Goal: Book appointment/travel/reservation

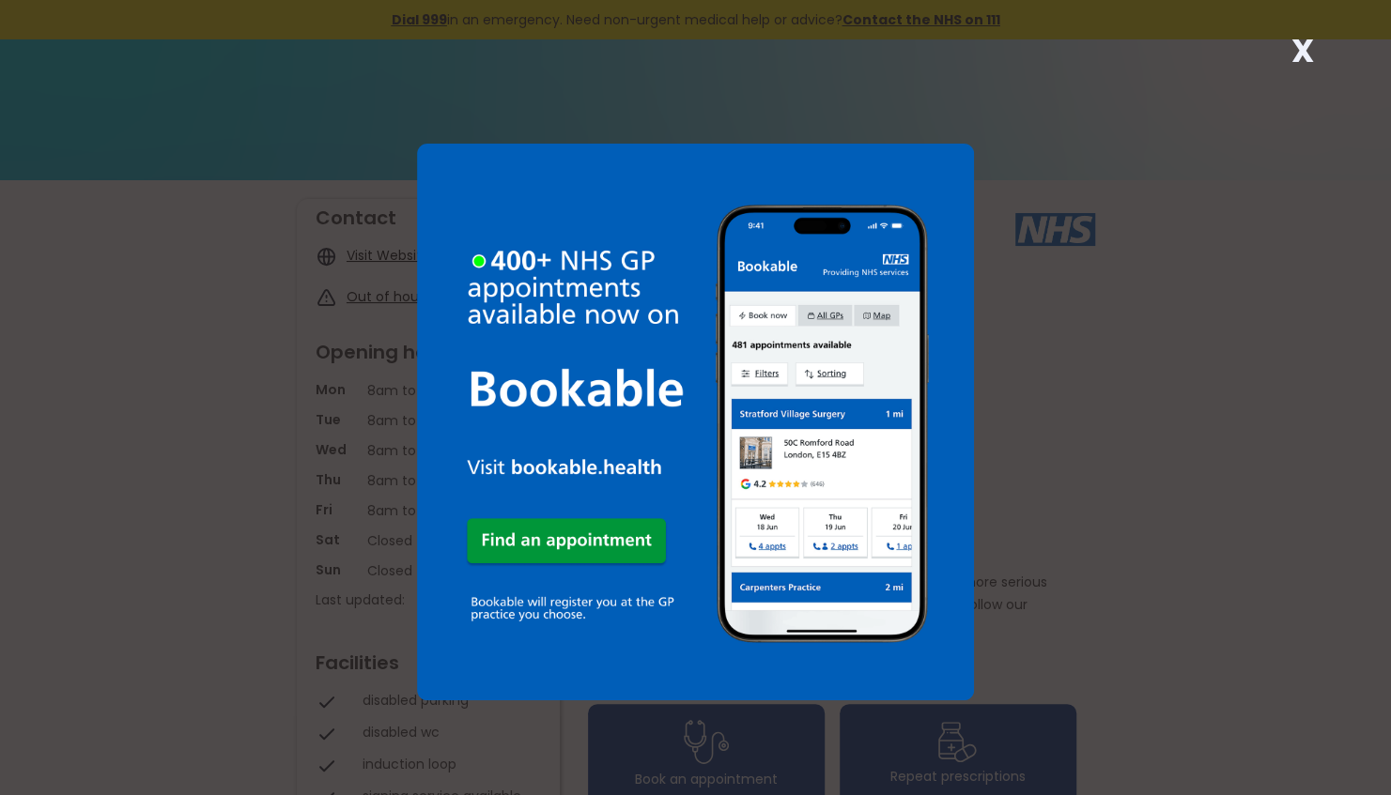
click at [1292, 58] on strong "X" at bounding box center [1302, 50] width 23 height 45
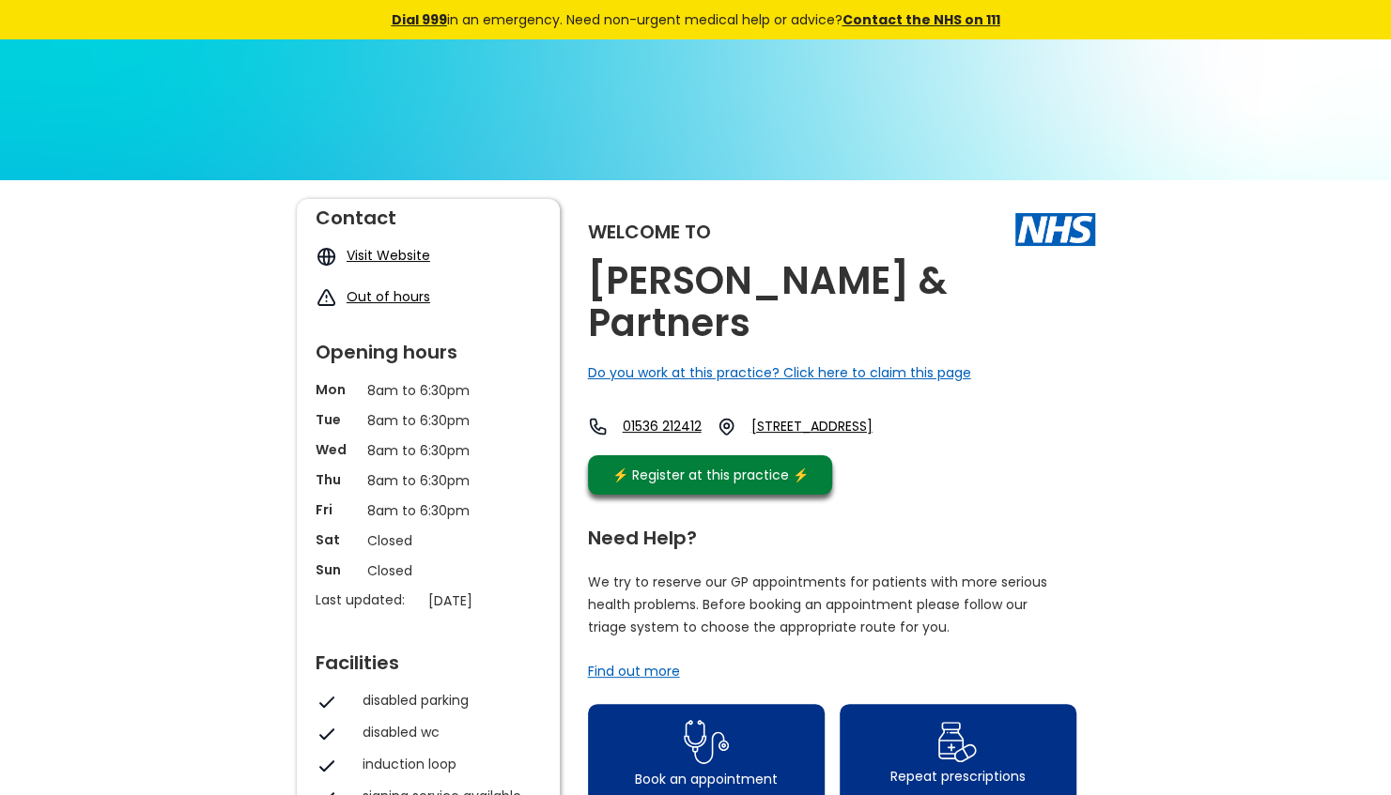
click at [376, 259] on link "Visit Website" at bounding box center [389, 255] width 84 height 19
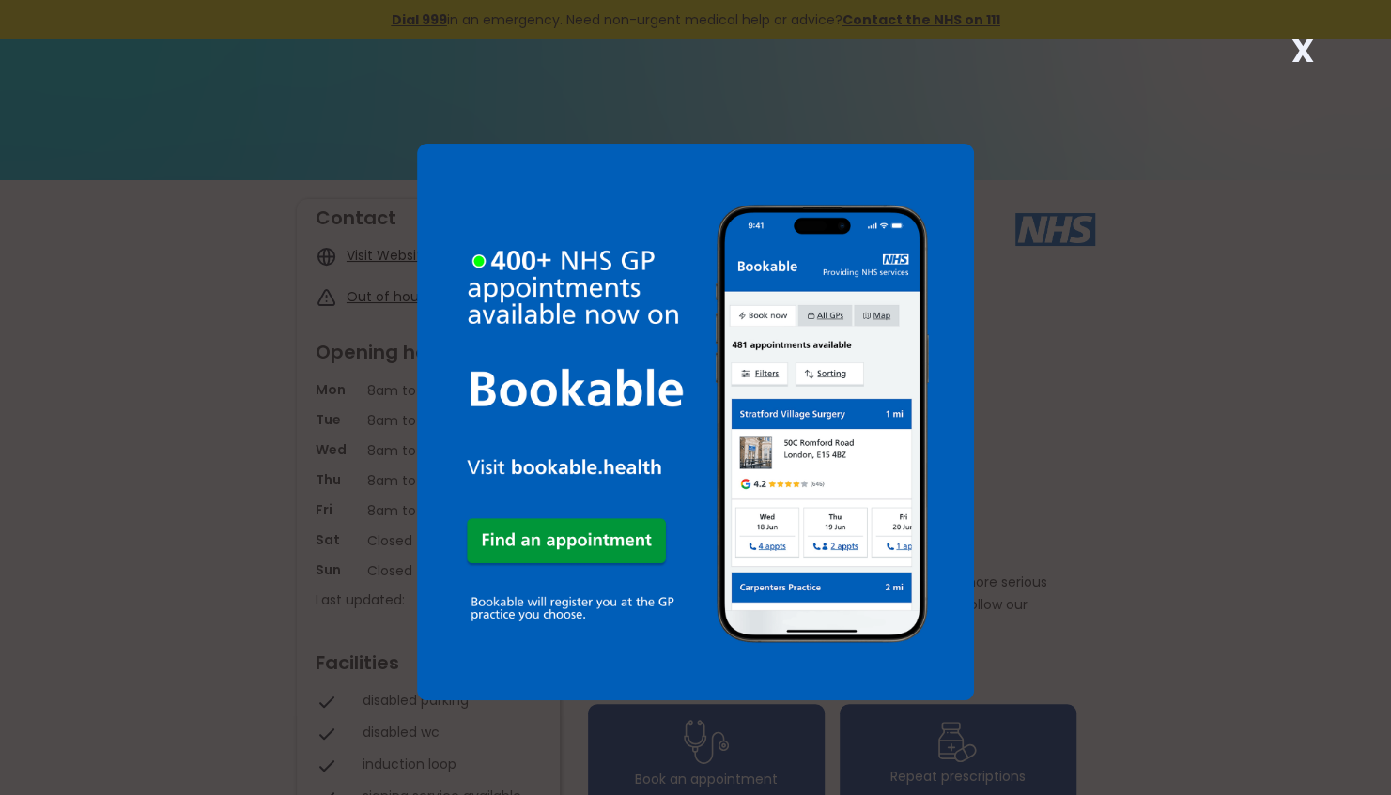
click at [1300, 56] on strong "X" at bounding box center [1302, 50] width 23 height 45
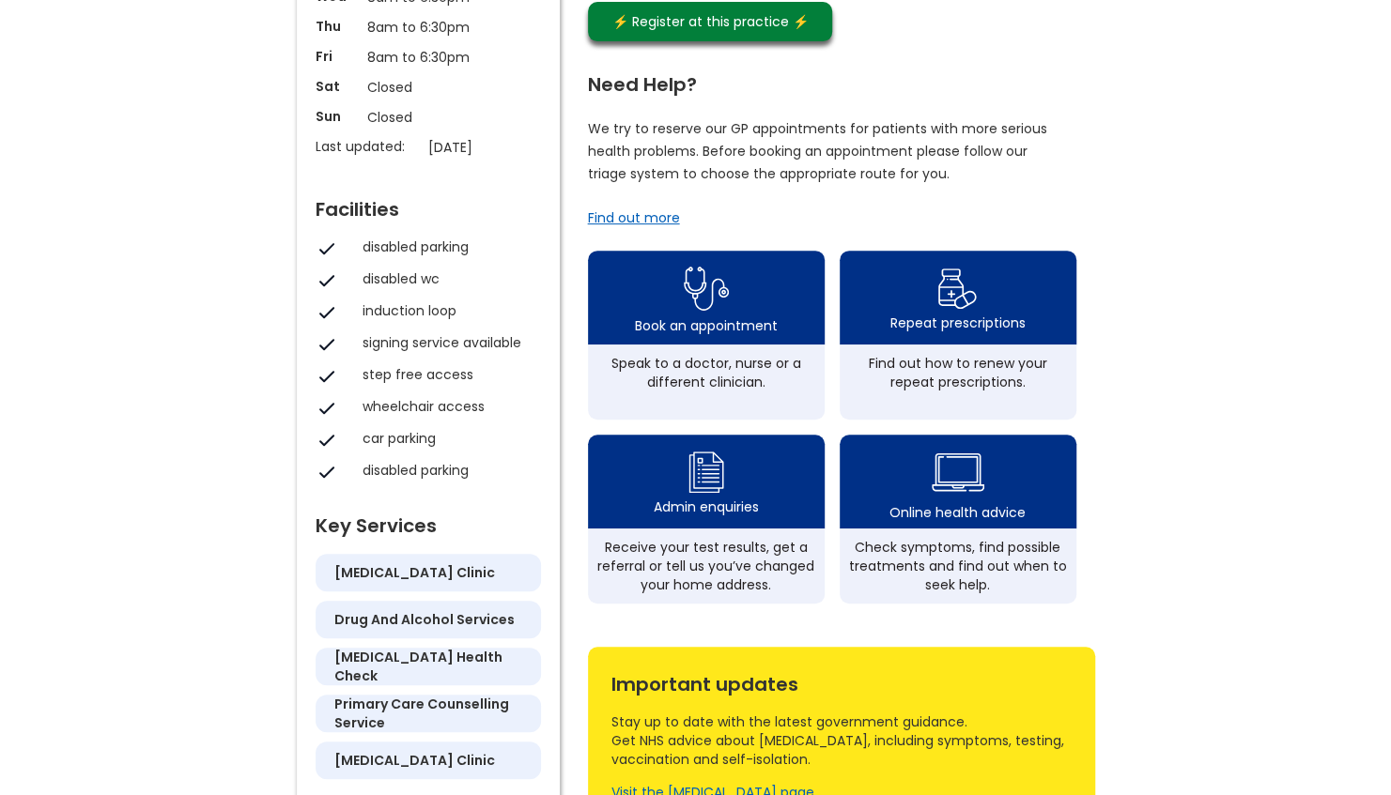
scroll to position [470, 0]
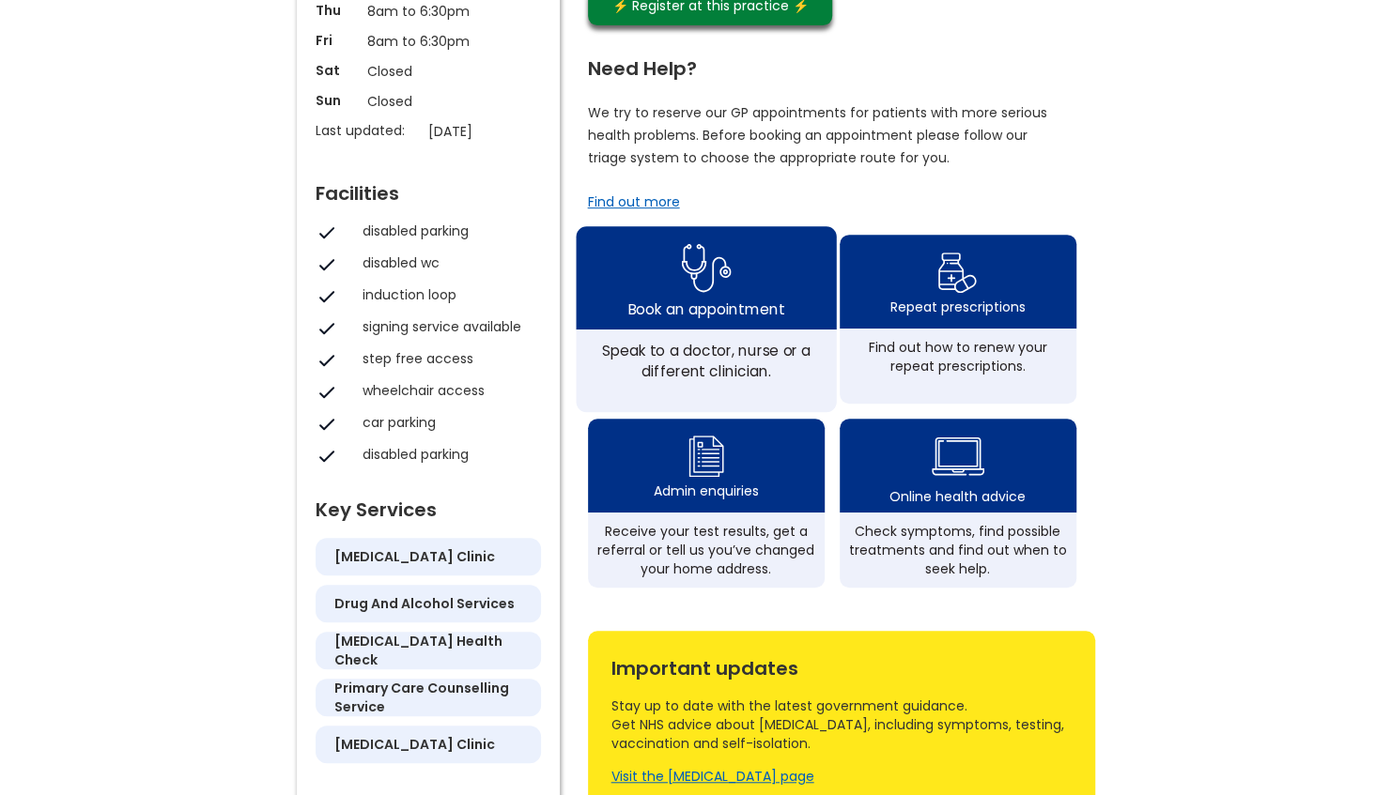
click at [768, 298] on div "Book an appointment" at bounding box center [705, 308] width 157 height 21
